Goal: Connect with others: Connect with other users

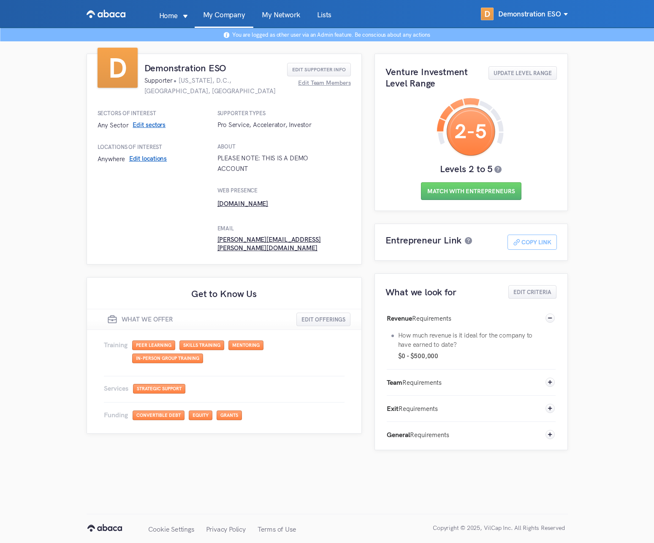
click at [288, 19] on link "My Network" at bounding box center [280, 19] width 55 height 16
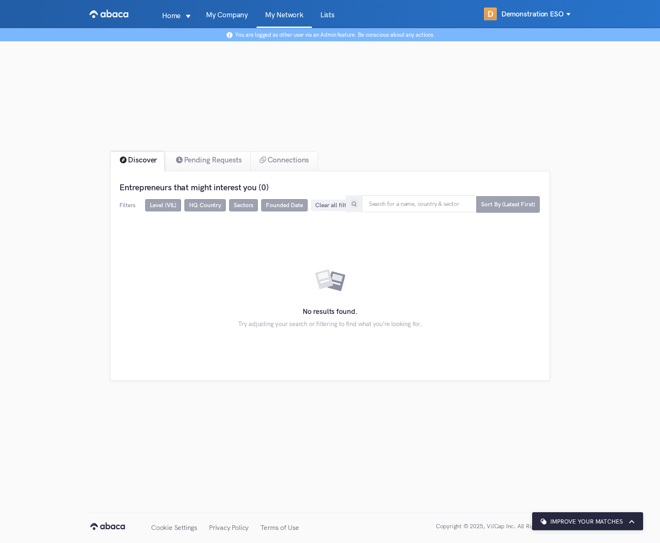
click at [229, 115] on div "Discover Pending Requests Connections Entrepreneurs that might interest you (0)…" at bounding box center [330, 253] width 660 height 451
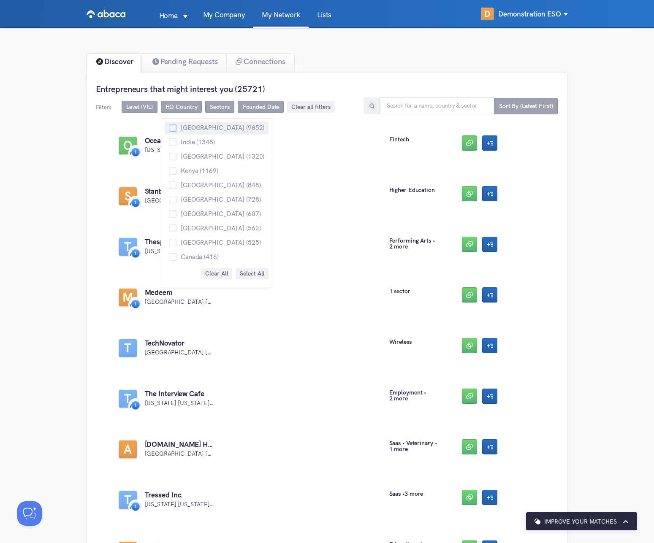
click at [174, 128] on span at bounding box center [173, 128] width 8 height 8
click at [169, 124] on input "United States (9852)" at bounding box center [169, 124] width 0 height 0
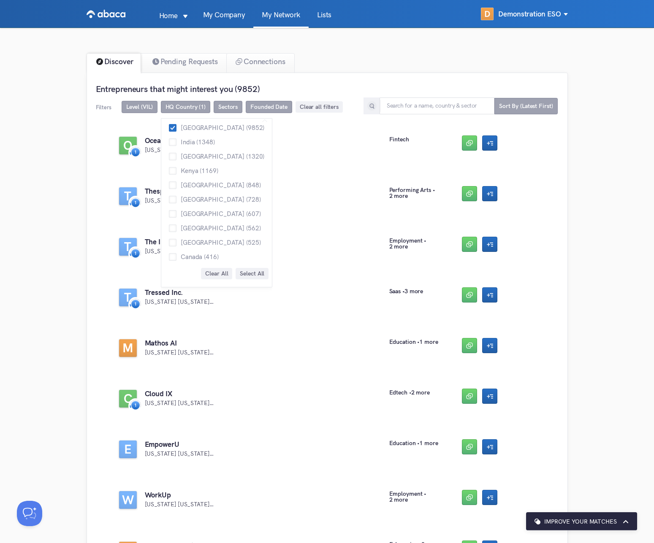
click at [240, 273] on span "Select All" at bounding box center [252, 273] width 24 height 7
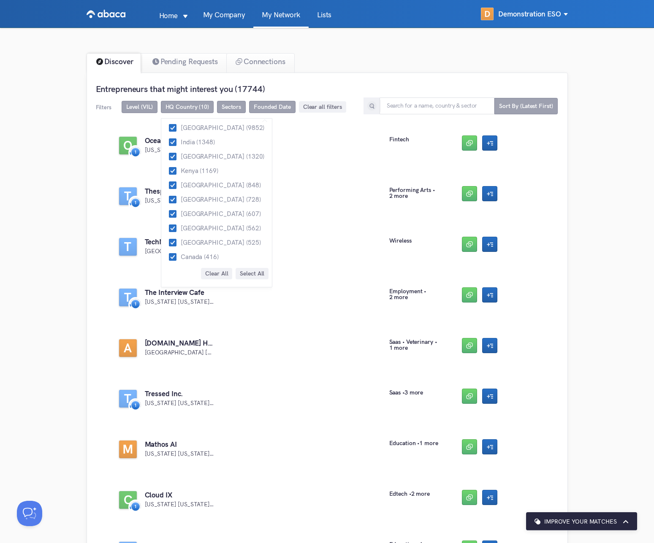
click at [205, 275] on span "Clear All" at bounding box center [216, 273] width 23 height 7
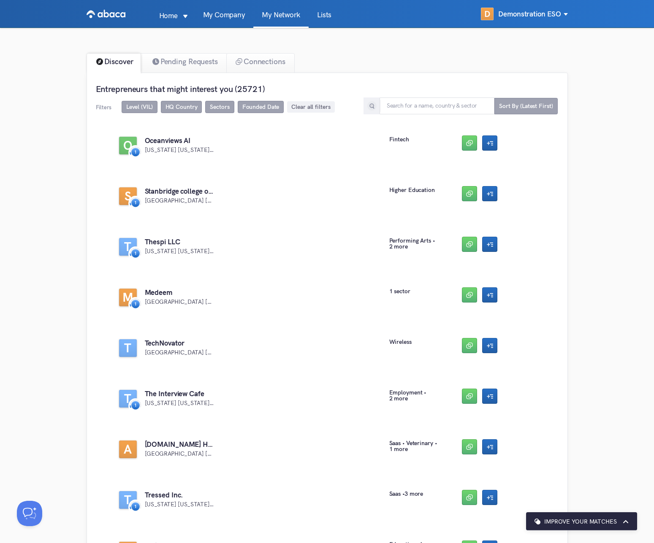
click at [311, 108] on span "Clear all filters" at bounding box center [310, 106] width 39 height 7
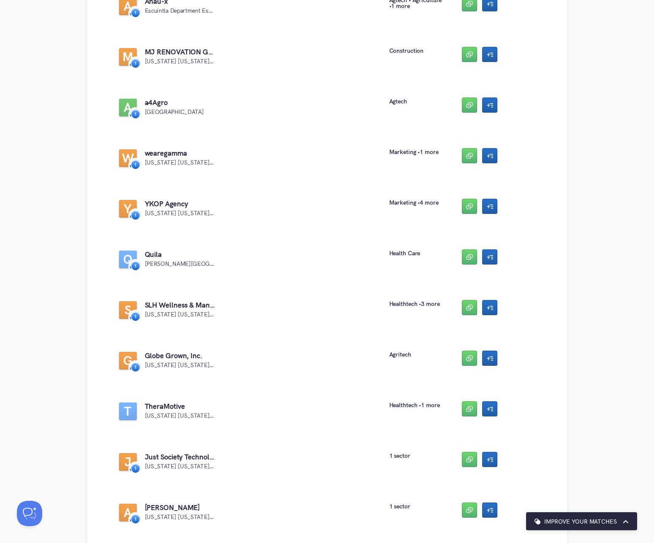
scroll to position [4406, 0]
